Goal: Task Accomplishment & Management: Complete application form

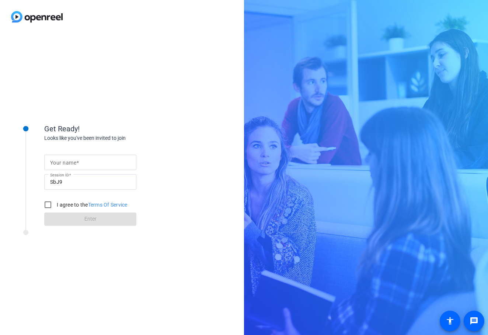
click at [96, 159] on input "Your name" at bounding box center [90, 162] width 80 height 9
click at [57, 158] on input "Your name" at bounding box center [90, 162] width 80 height 9
type input "hgfgh"
click at [46, 205] on input "I agree to the Terms Of Service" at bounding box center [48, 204] width 15 height 15
checkbox input "true"
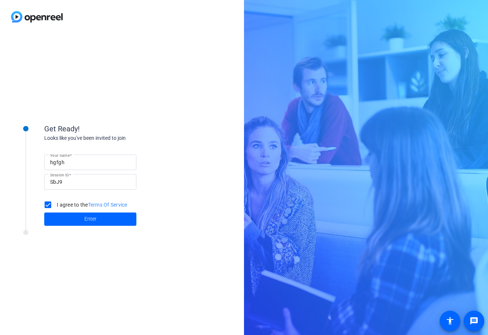
click at [87, 62] on div "Get Ready! Looks like you've been invited to join Your name hgfgh Session ID Sb…" at bounding box center [122, 184] width 244 height 301
click at [98, 216] on span at bounding box center [90, 219] width 92 height 18
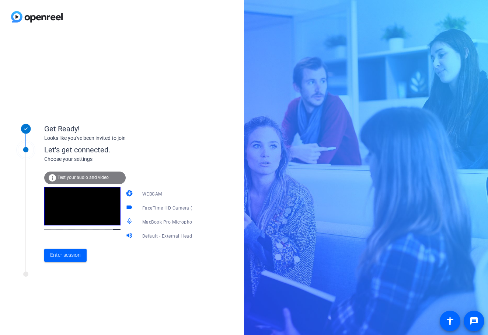
click at [153, 147] on div "Let's get connected." at bounding box center [125, 149] width 163 height 11
click at [75, 179] on span "Test your audio and video" at bounding box center [83, 177] width 51 height 5
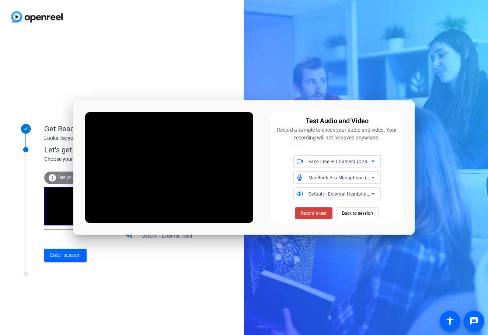
click at [339, 171] on div "MacBook Pro Microphone (Built-in)" at bounding box center [342, 177] width 66 height 13
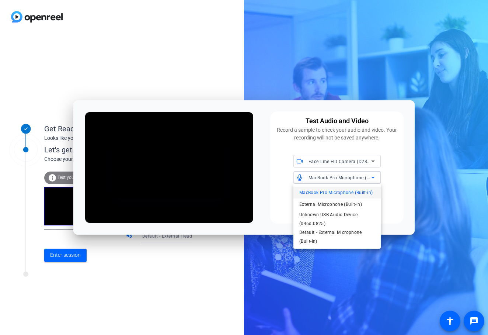
click at [346, 163] on div at bounding box center [244, 167] width 488 height 335
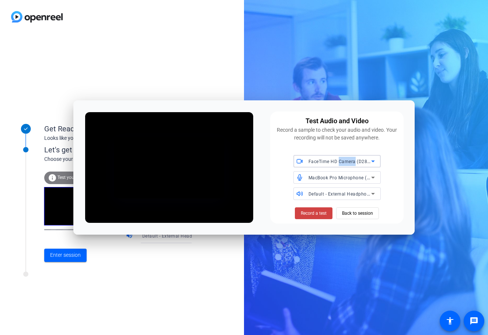
click at [346, 163] on span "FaceTime HD Camera (D288:[DATE])" at bounding box center [348, 161] width 79 height 6
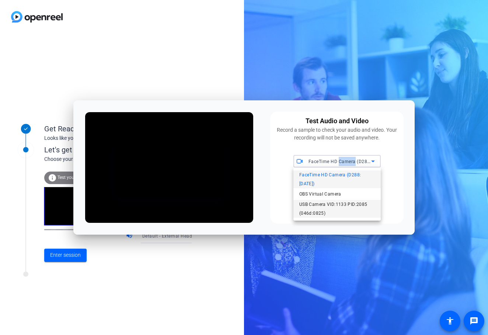
click at [335, 200] on span "USB Camera VID:1133 PID:2085 (046d:0825)" at bounding box center [337, 209] width 76 height 18
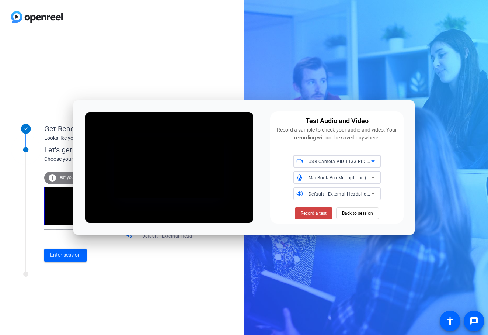
click at [336, 177] on span "MacBook Pro Microphone (Built-in)" at bounding box center [346, 177] width 75 height 6
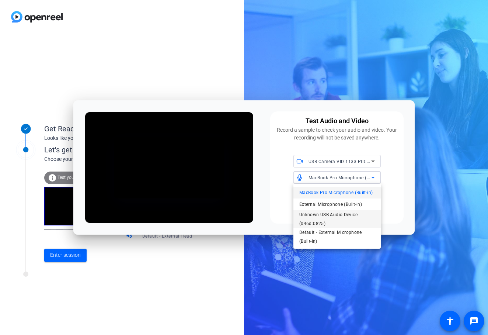
click at [339, 223] on span "Unknown USB Audio Device (046d:0825)" at bounding box center [337, 219] width 76 height 18
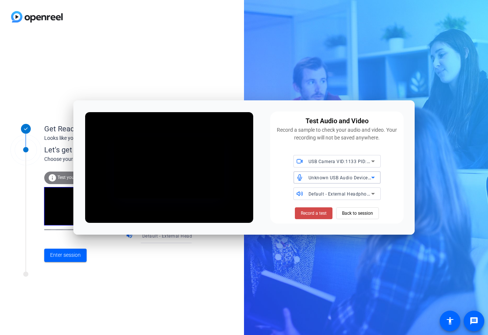
click at [323, 213] on span "Record a test" at bounding box center [314, 213] width 26 height 7
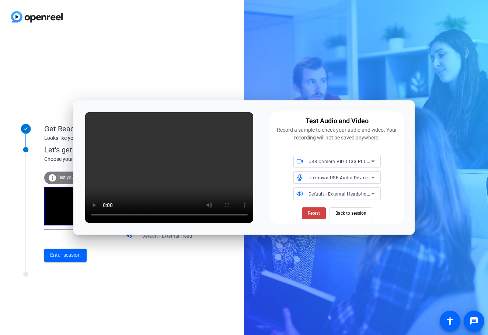
click at [288, 212] on div "Retest Back to session" at bounding box center [337, 212] width 125 height 13
click at [308, 211] on span "Retest" at bounding box center [314, 213] width 12 height 7
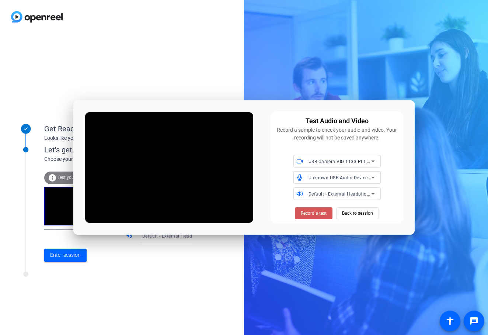
click at [307, 211] on span "Record a test" at bounding box center [314, 213] width 26 height 7
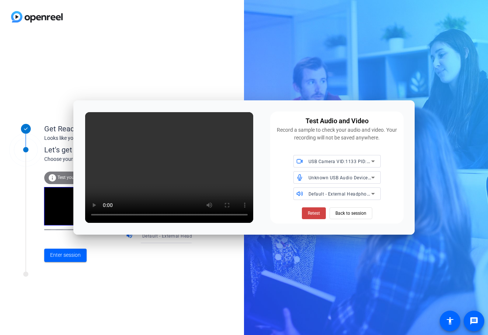
click at [307, 194] on div at bounding box center [300, 193] width 15 height 7
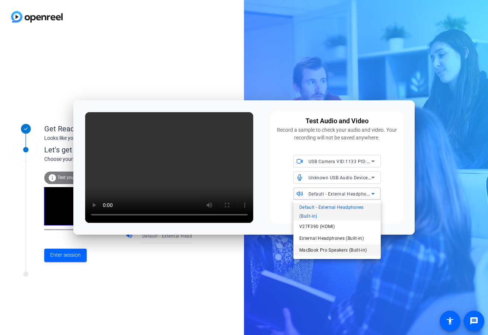
click at [305, 254] on span "MacBook Pro Speakers (Built-in)" at bounding box center [333, 250] width 68 height 9
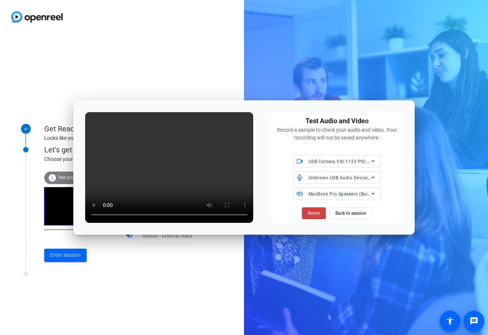
click at [313, 196] on span "MacBook Pro Speakers (Built-in)" at bounding box center [343, 194] width 69 height 6
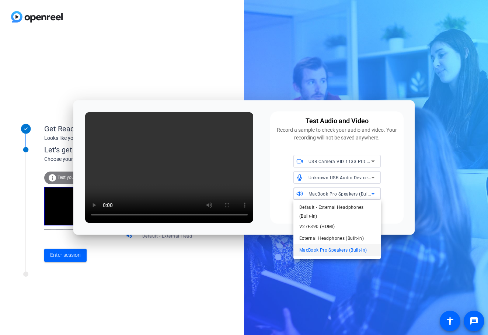
click at [319, 194] on div at bounding box center [244, 167] width 488 height 335
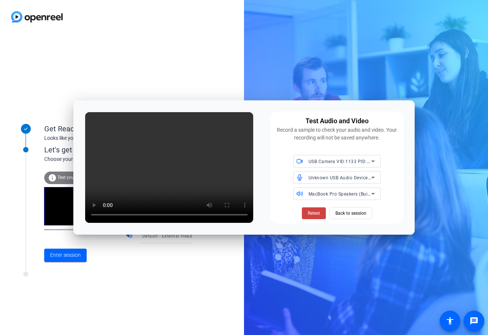
click at [322, 184] on div "USB Camera VID:1133 PID:2085 (046d:0825) Unknown USB Audio Device (046d:0825) M…" at bounding box center [337, 177] width 125 height 45
click at [320, 191] on span "MacBook Pro Speakers (Built-in)" at bounding box center [343, 194] width 69 height 6
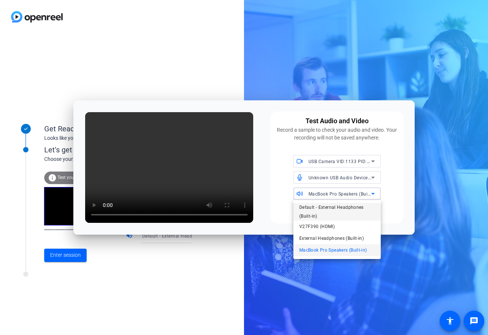
click at [319, 204] on span "Default - External Headphones (Built-in)" at bounding box center [337, 212] width 76 height 18
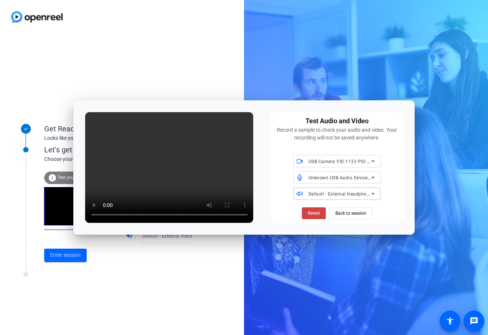
click at [264, 143] on div "Test Audio and Video Record a sample to check your audio and video. Your record…" at bounding box center [244, 167] width 342 height 134
click at [267, 118] on div "Test Audio and Video Record a sample to check your audio and video. Your record…" at bounding box center [244, 167] width 342 height 134
click at [287, 174] on div "USB Camera VID:1133 PID:2085 (046d:0825) Unknown USB Audio Device (046d:0825) D…" at bounding box center [337, 177] width 125 height 45
click at [348, 215] on span "Back to session" at bounding box center [350, 213] width 31 height 14
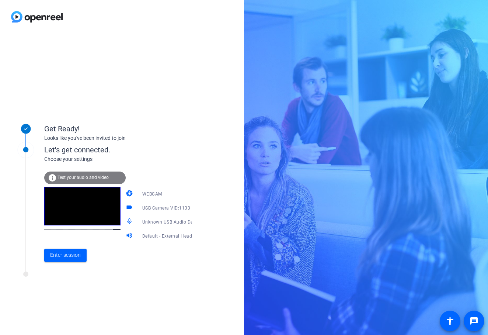
click at [170, 206] on span "USB Camera VID:1133 PID:2085 (046d:0825)" at bounding box center [190, 208] width 97 height 6
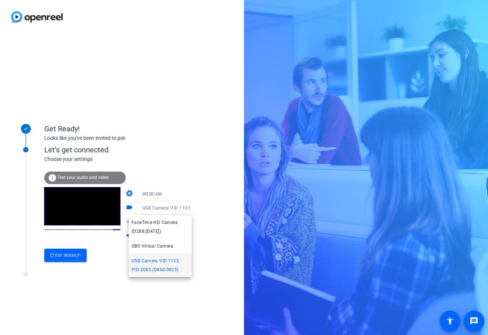
click at [179, 169] on div at bounding box center [244, 167] width 488 height 335
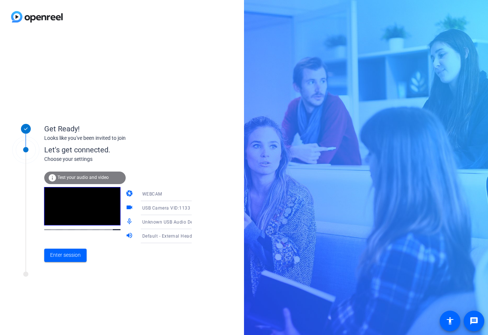
click at [97, 176] on span "Test your audio and video" at bounding box center [83, 177] width 51 height 5
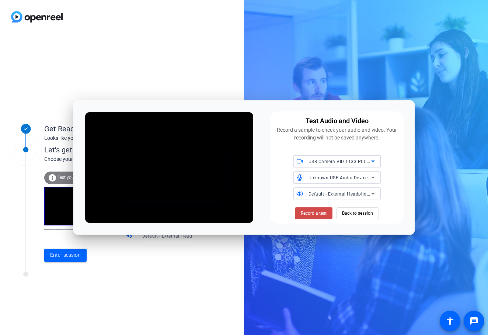
click at [316, 211] on span "Record a test" at bounding box center [314, 213] width 26 height 7
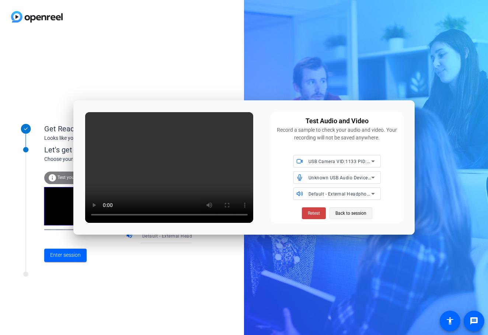
click at [358, 214] on span "Back to session" at bounding box center [350, 213] width 31 height 14
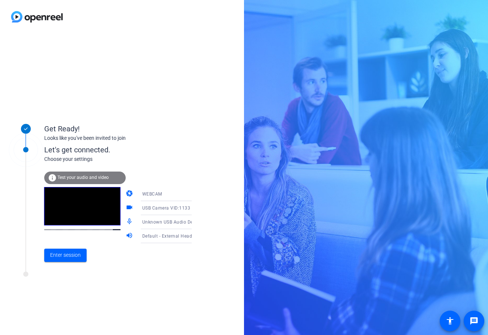
click at [171, 126] on div "Get Ready!" at bounding box center [117, 128] width 147 height 11
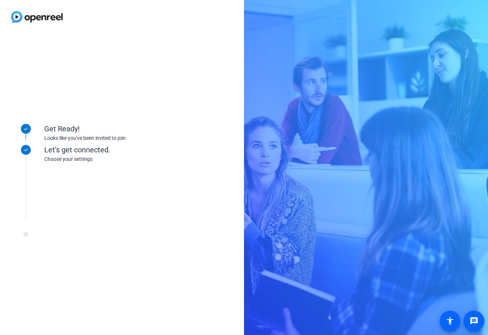
click at [68, 29] on img at bounding box center [37, 17] width 74 height 34
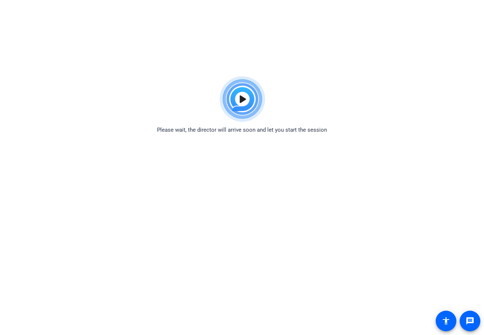
click at [111, 93] on div "Please wait, the director will arrive soon and let you start the session" at bounding box center [242, 104] width 484 height 62
